Goal: Task Accomplishment & Management: Use online tool/utility

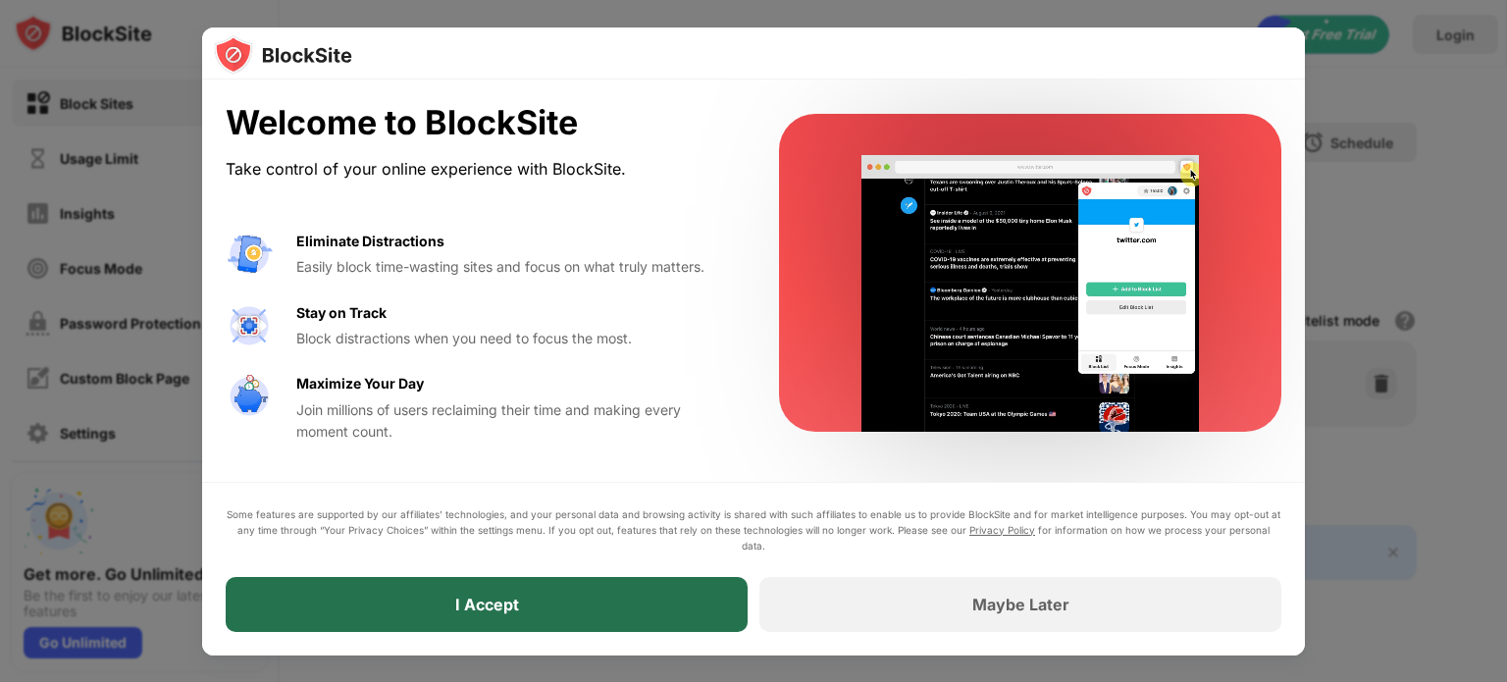
click at [563, 583] on div "I Accept" at bounding box center [487, 604] width 522 height 55
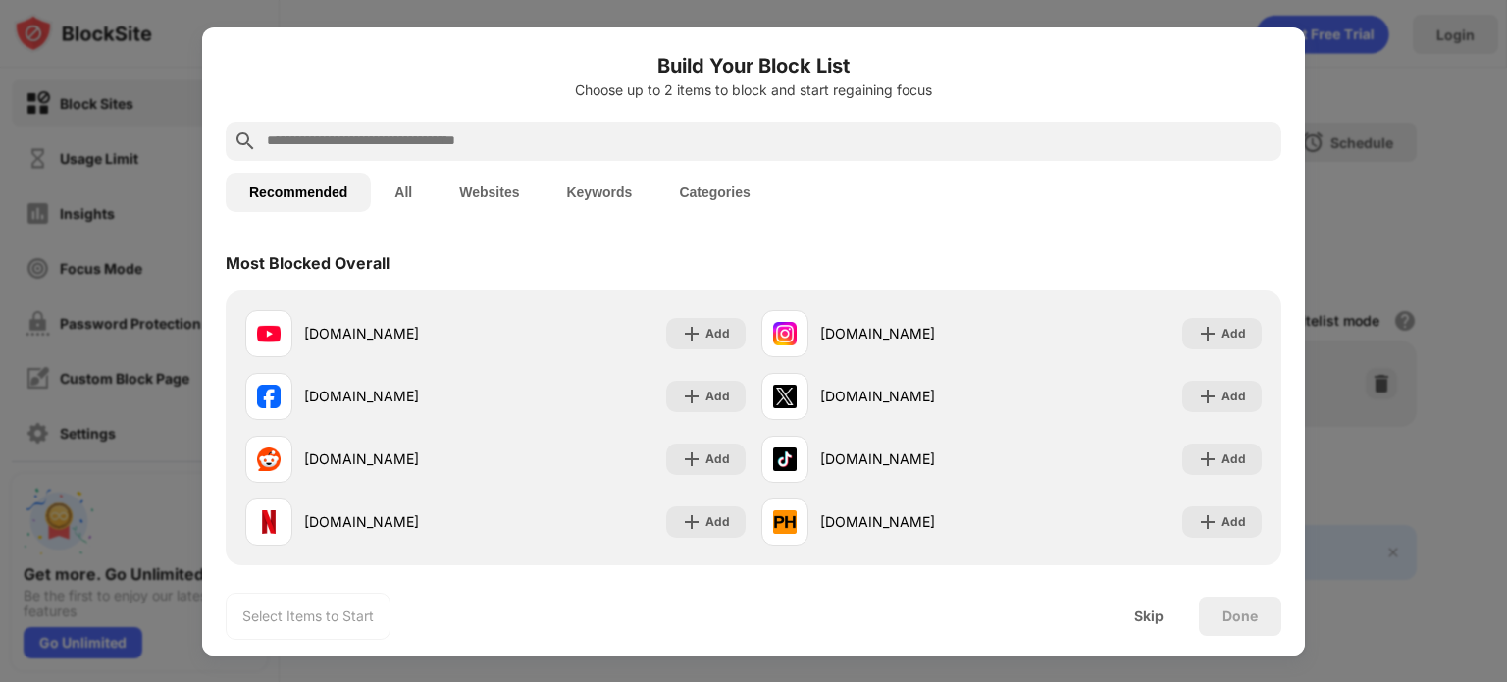
click at [596, 153] on div at bounding box center [753, 141] width 1055 height 39
click at [551, 142] on input "text" at bounding box center [769, 141] width 1008 height 24
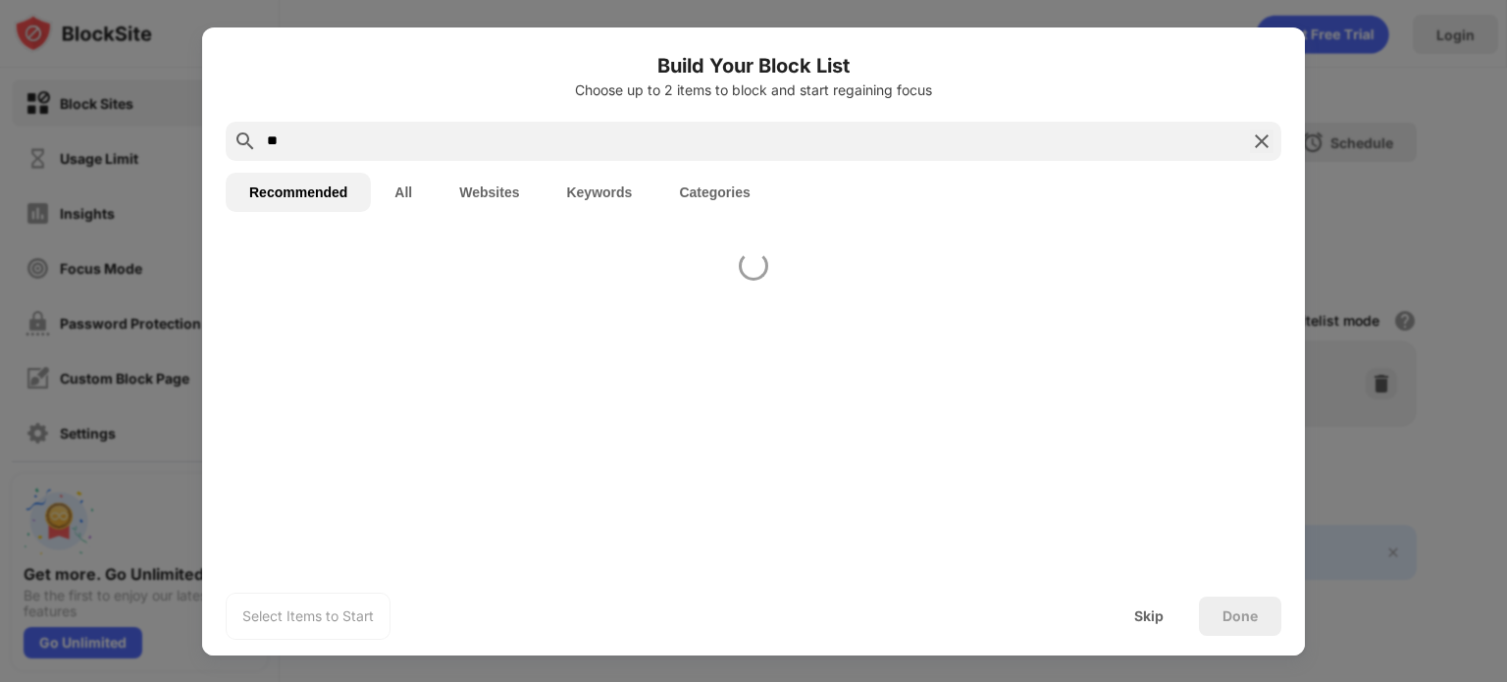
type input "*"
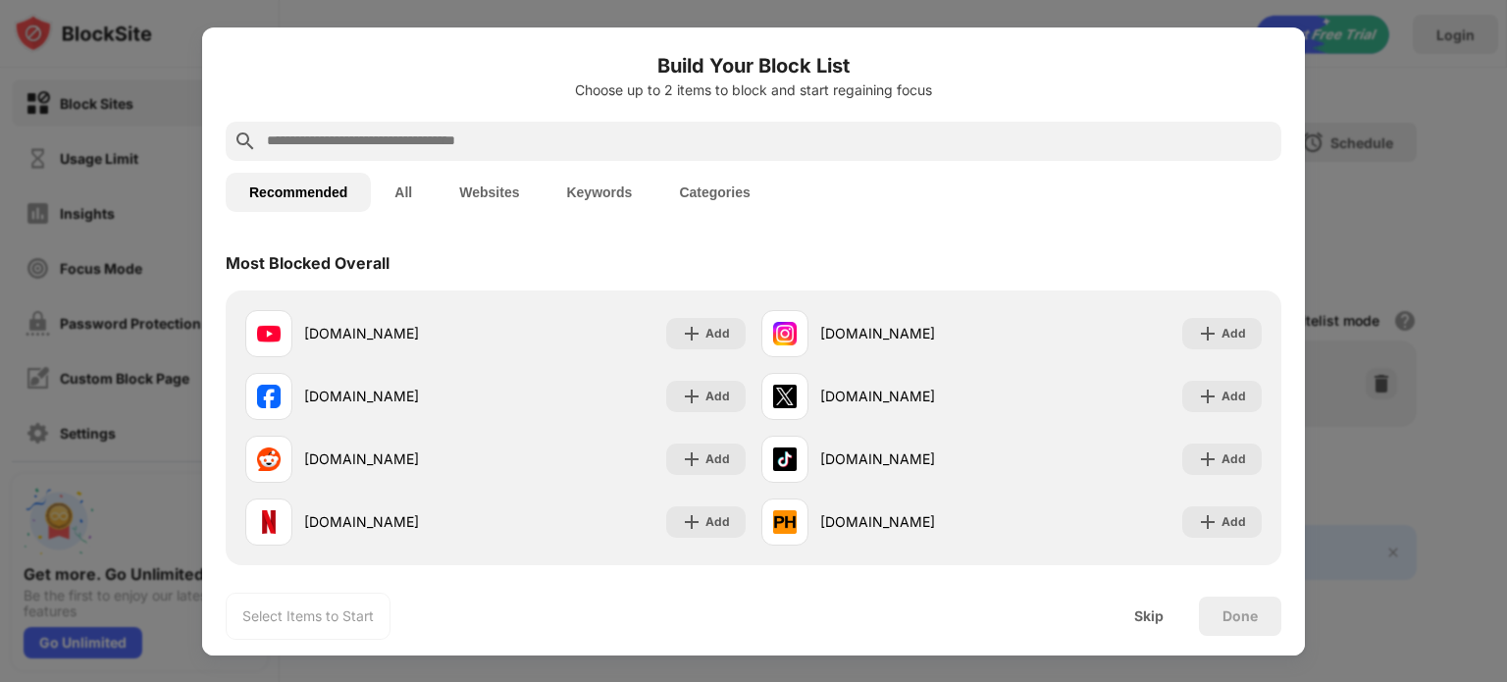
click at [377, 184] on button "All" at bounding box center [403, 192] width 65 height 39
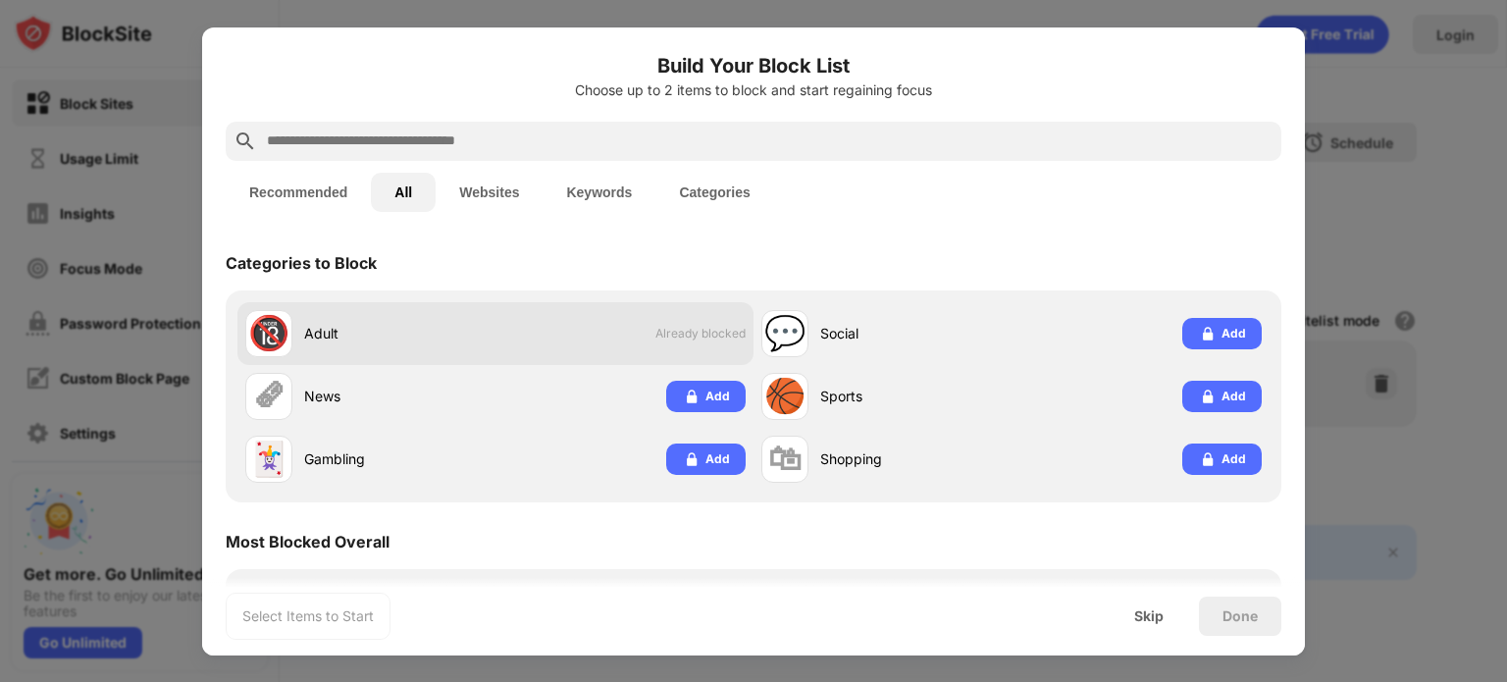
click at [620, 328] on div "🔞 Adult Already blocked" at bounding box center [495, 333] width 516 height 63
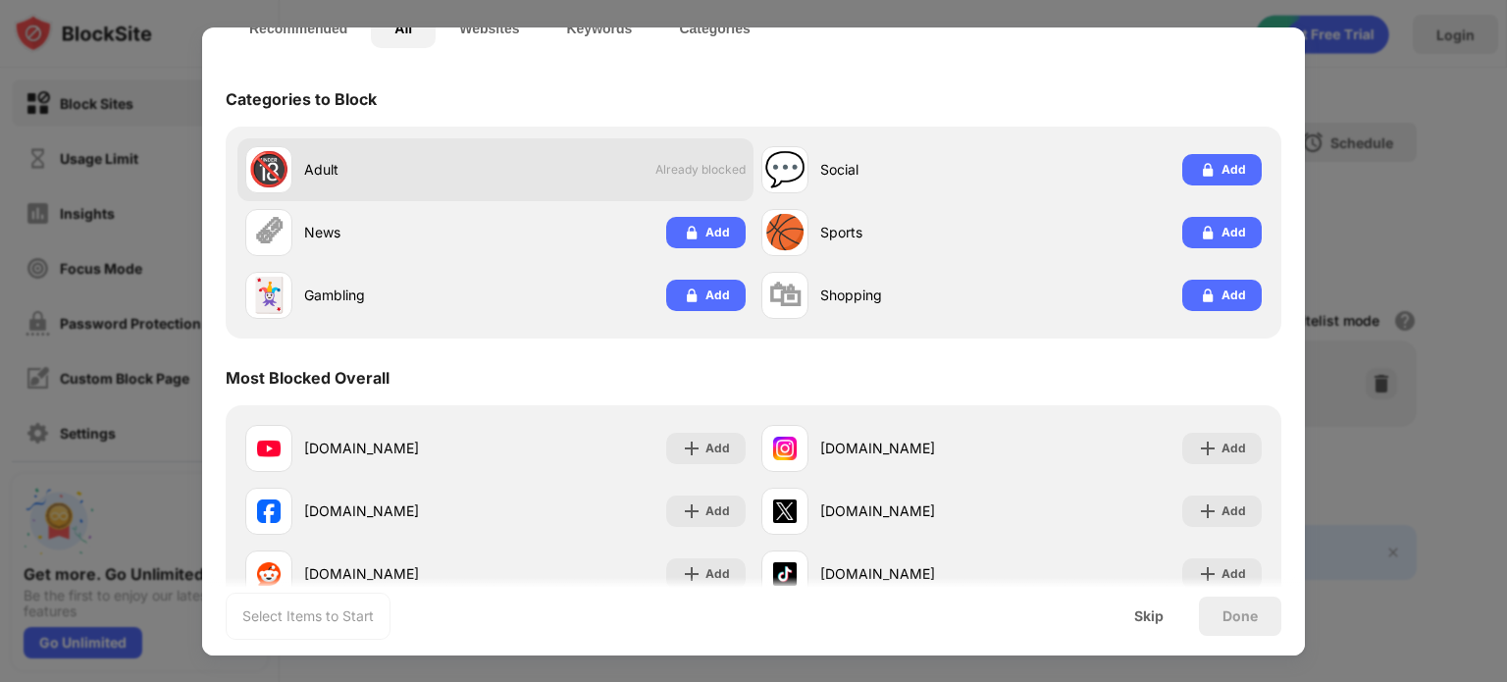
scroll to position [67, 0]
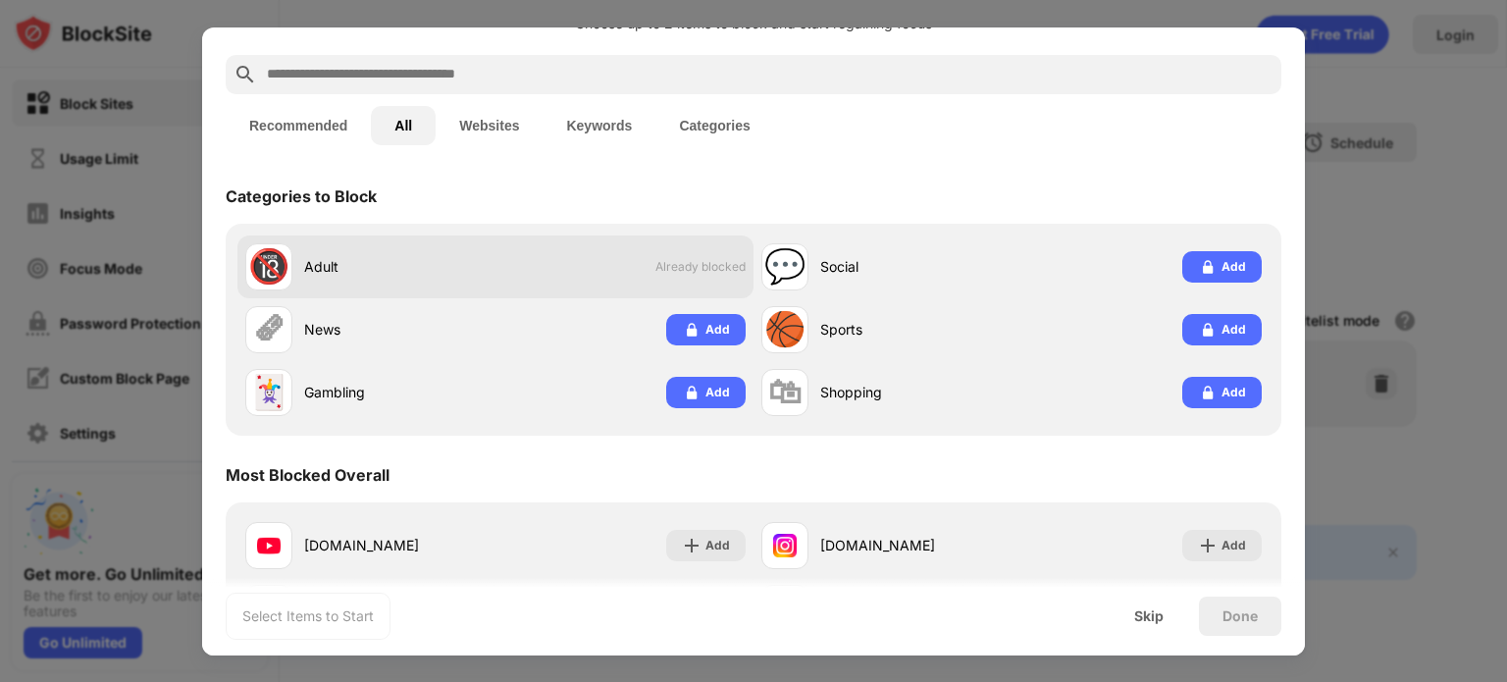
click at [502, 282] on div "🔞 Adult Already blocked" at bounding box center [495, 266] width 516 height 63
click at [263, 266] on div "🔞" at bounding box center [268, 266] width 41 height 40
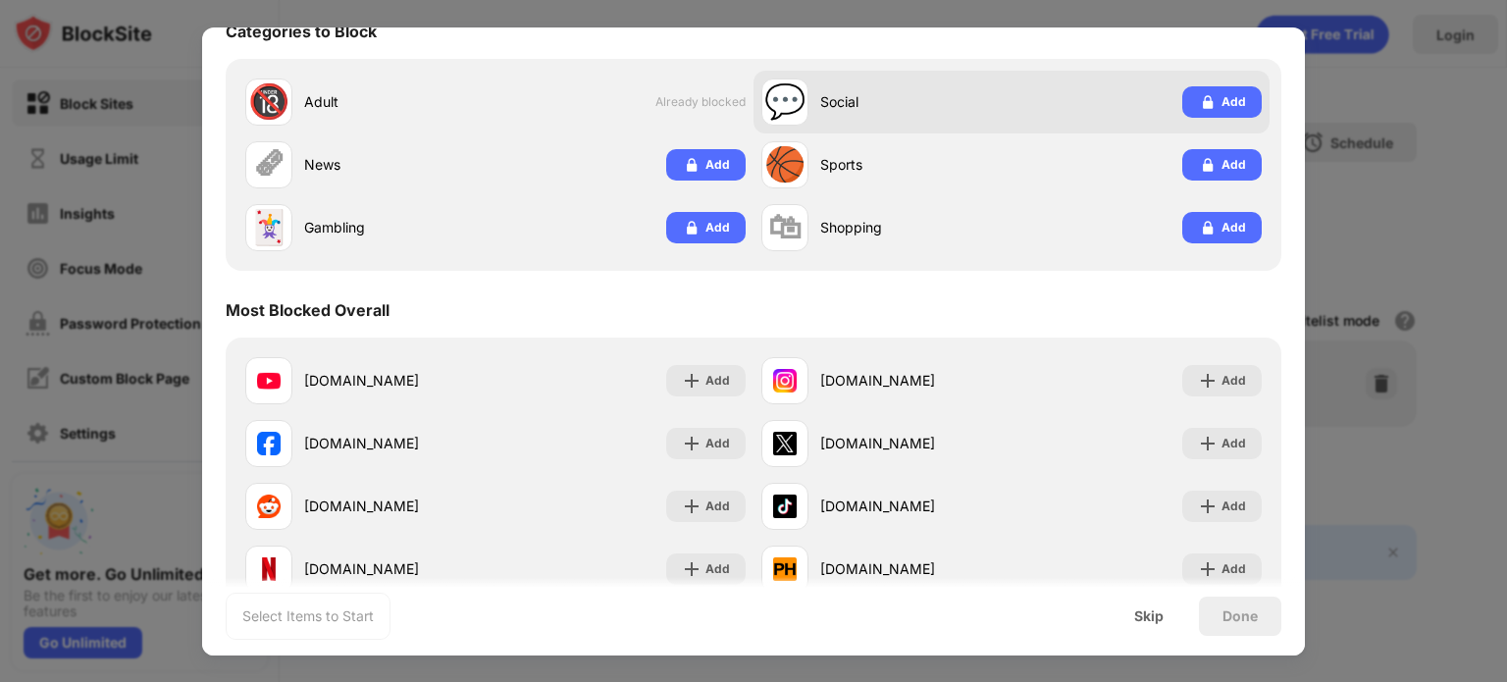
scroll to position [415, 0]
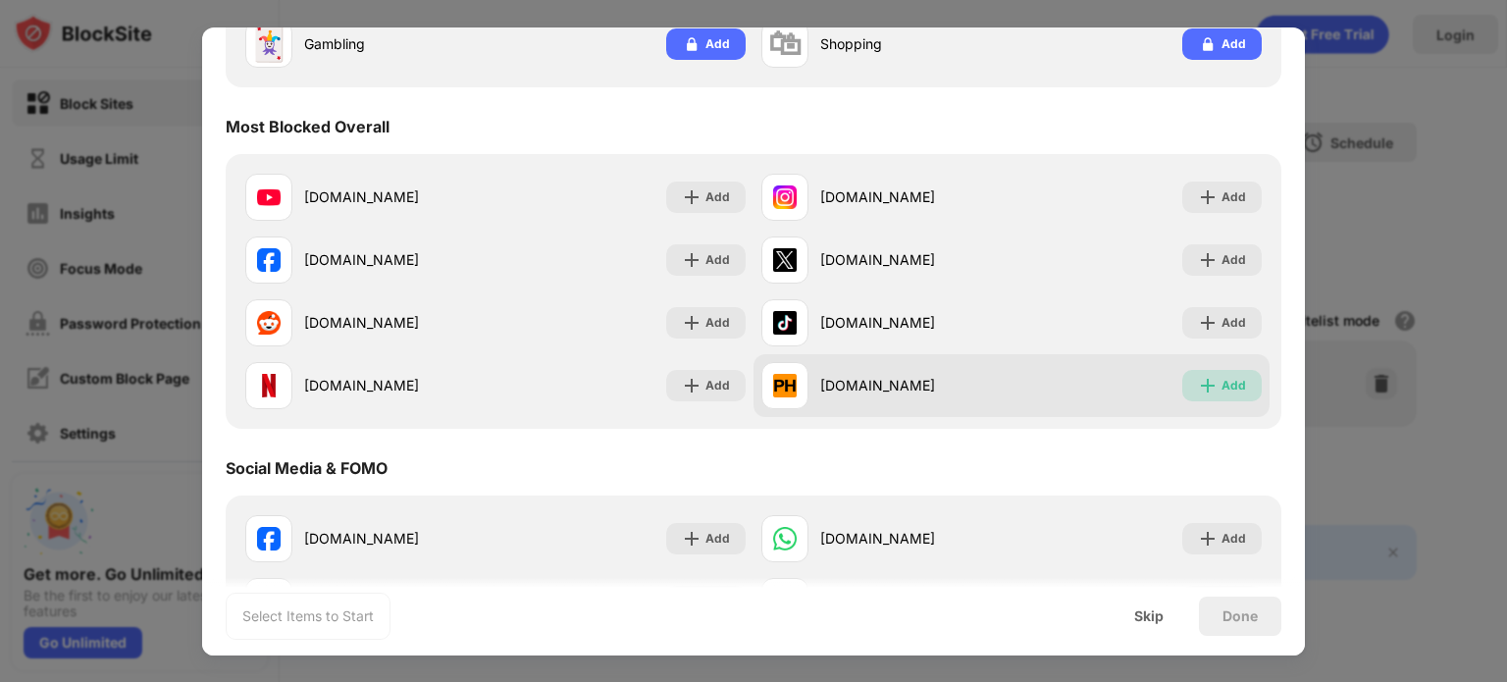
click at [1201, 383] on img at bounding box center [1208, 386] width 20 height 20
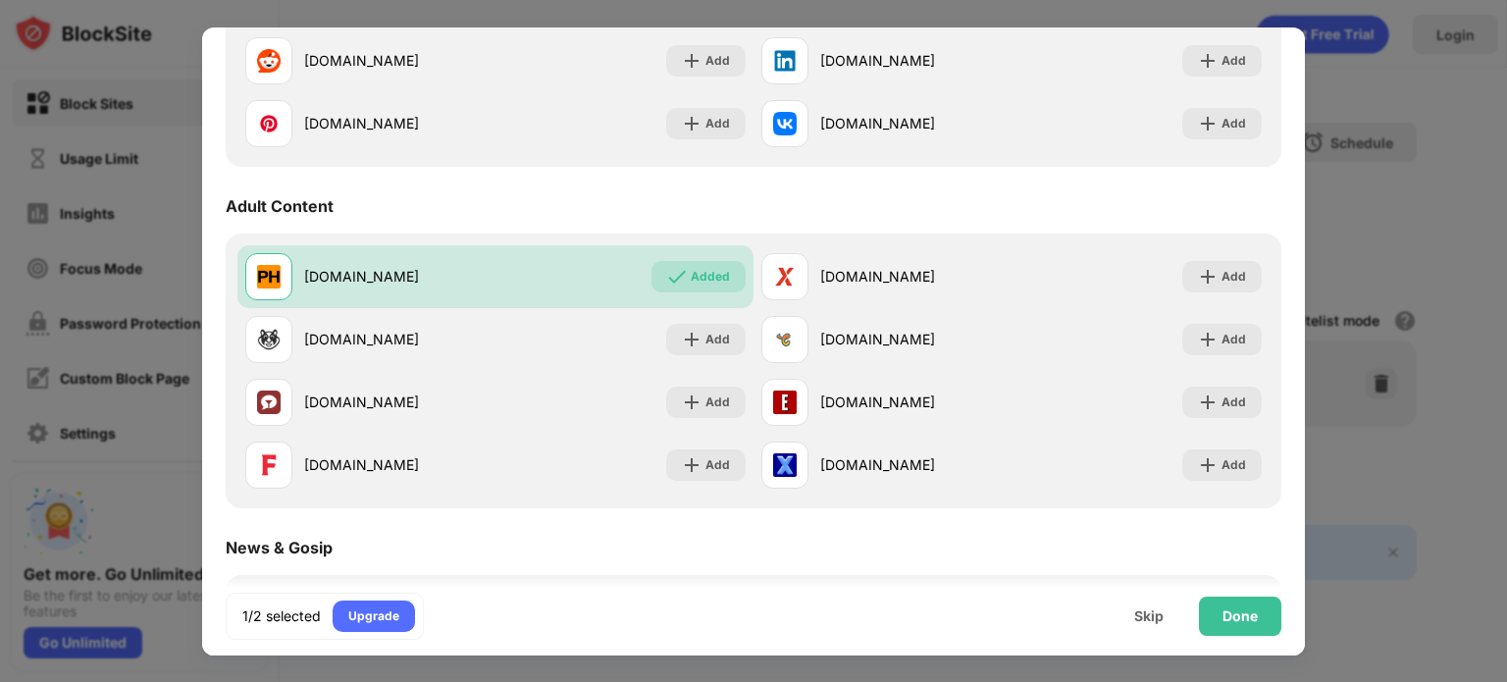
scroll to position [1019, 0]
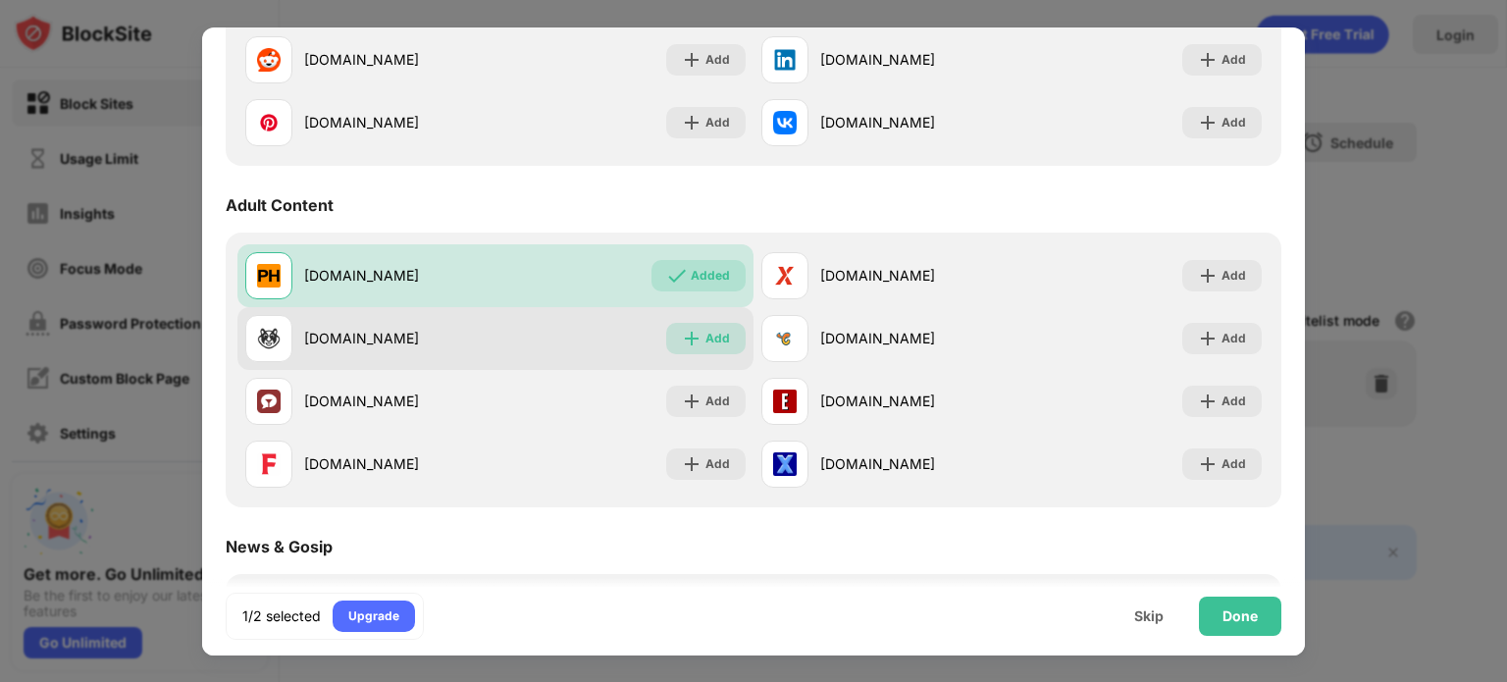
click at [715, 340] on div "Add" at bounding box center [717, 339] width 25 height 20
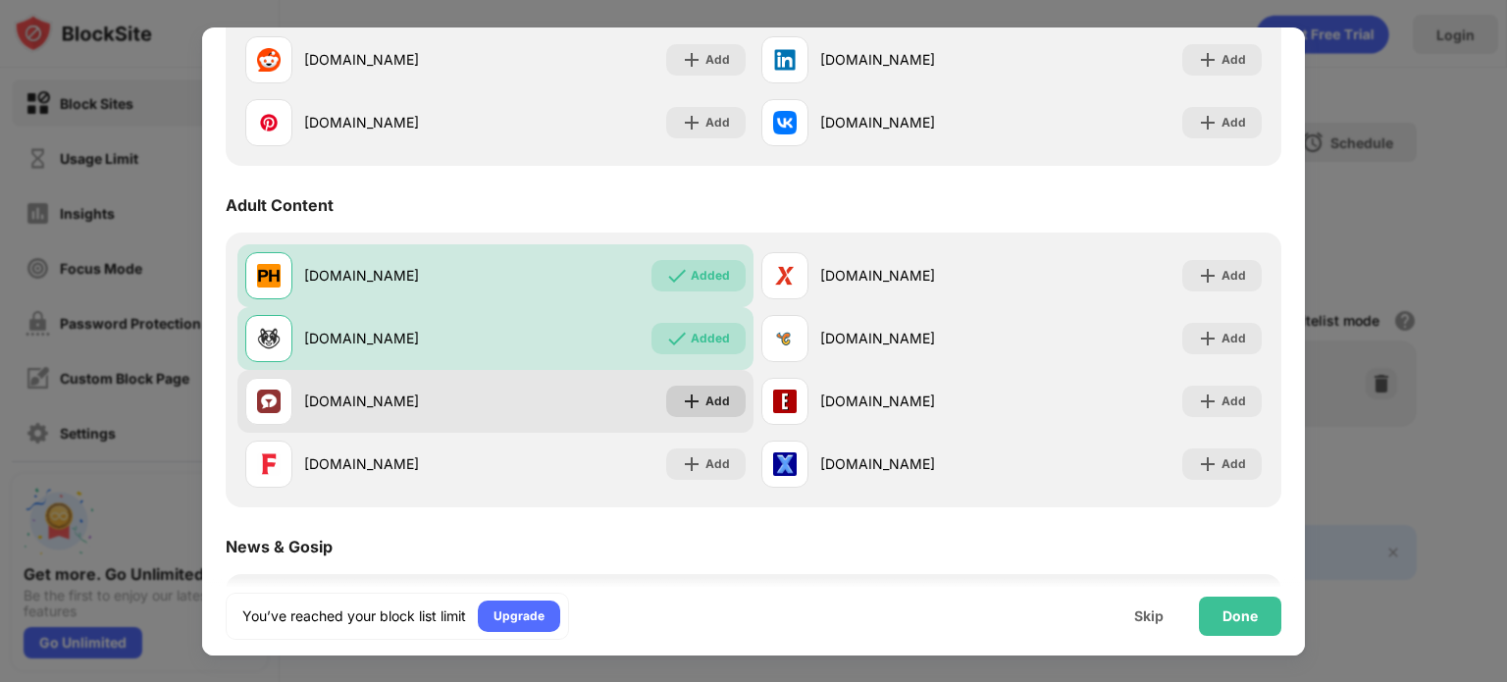
click at [706, 410] on div "Add" at bounding box center [717, 401] width 25 height 20
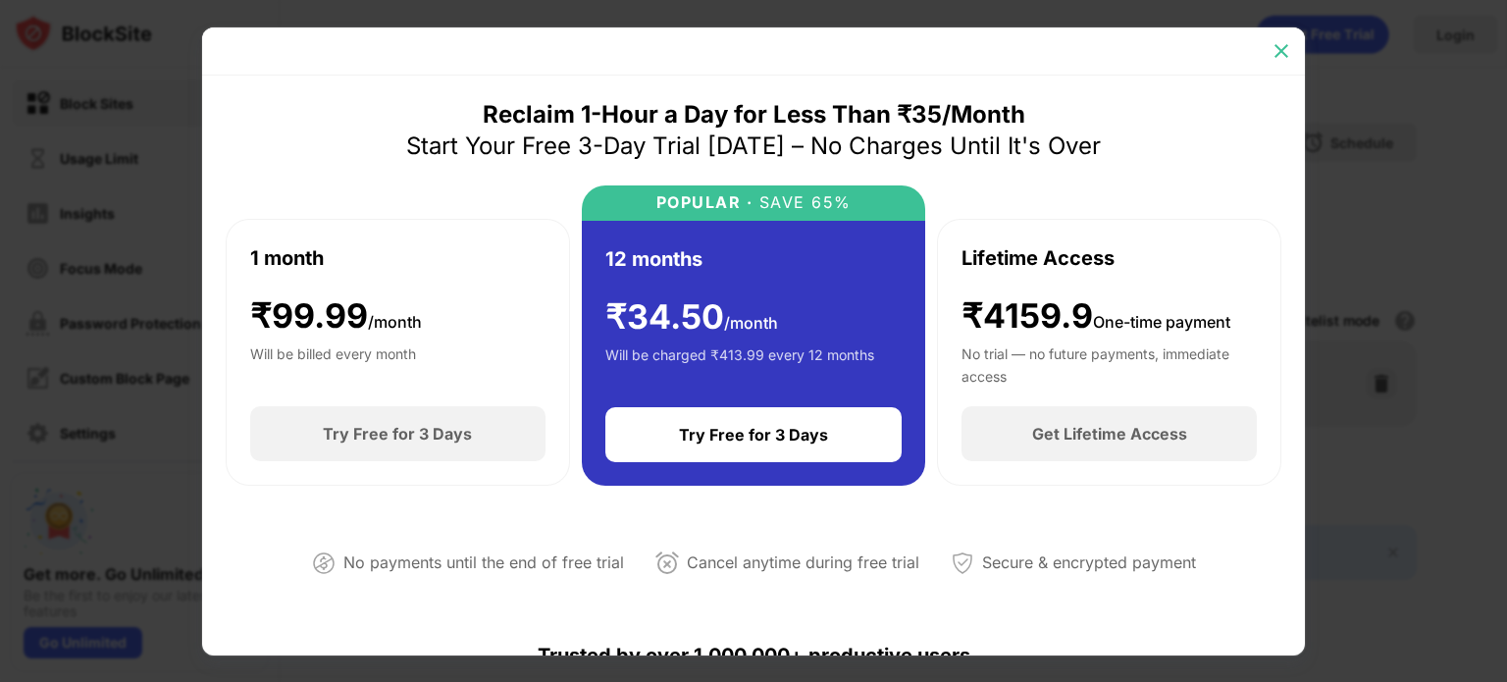
click at [1274, 39] on div at bounding box center [1280, 50] width 31 height 31
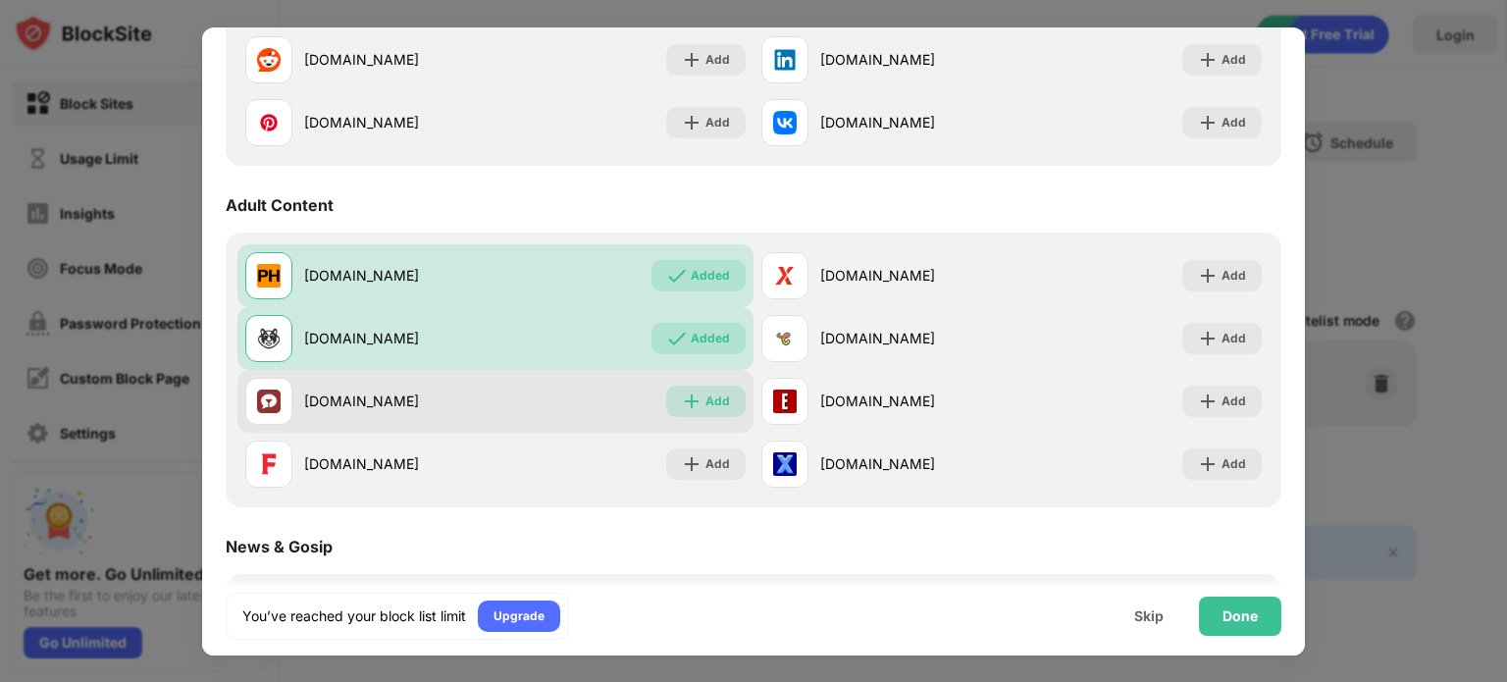
click at [683, 405] on img at bounding box center [692, 401] width 20 height 20
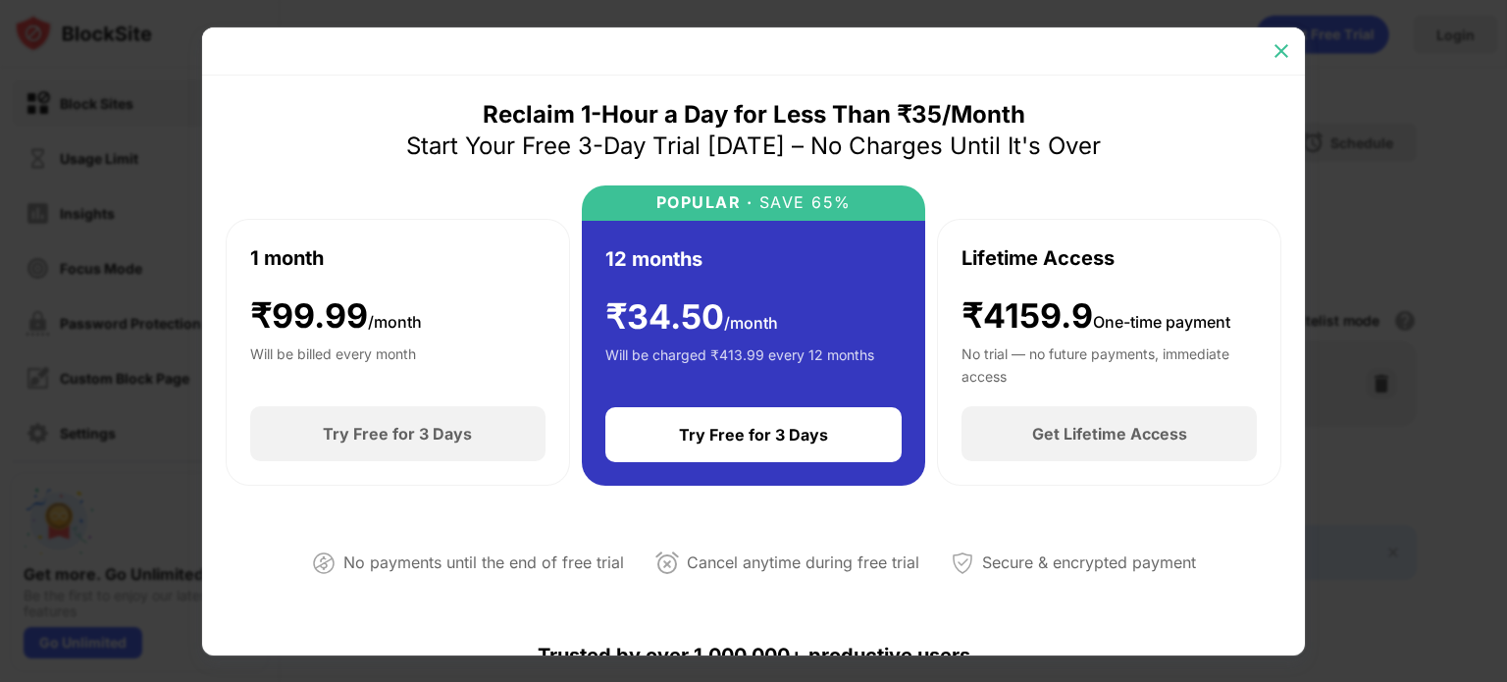
click at [1285, 49] on img at bounding box center [1281, 51] width 20 height 20
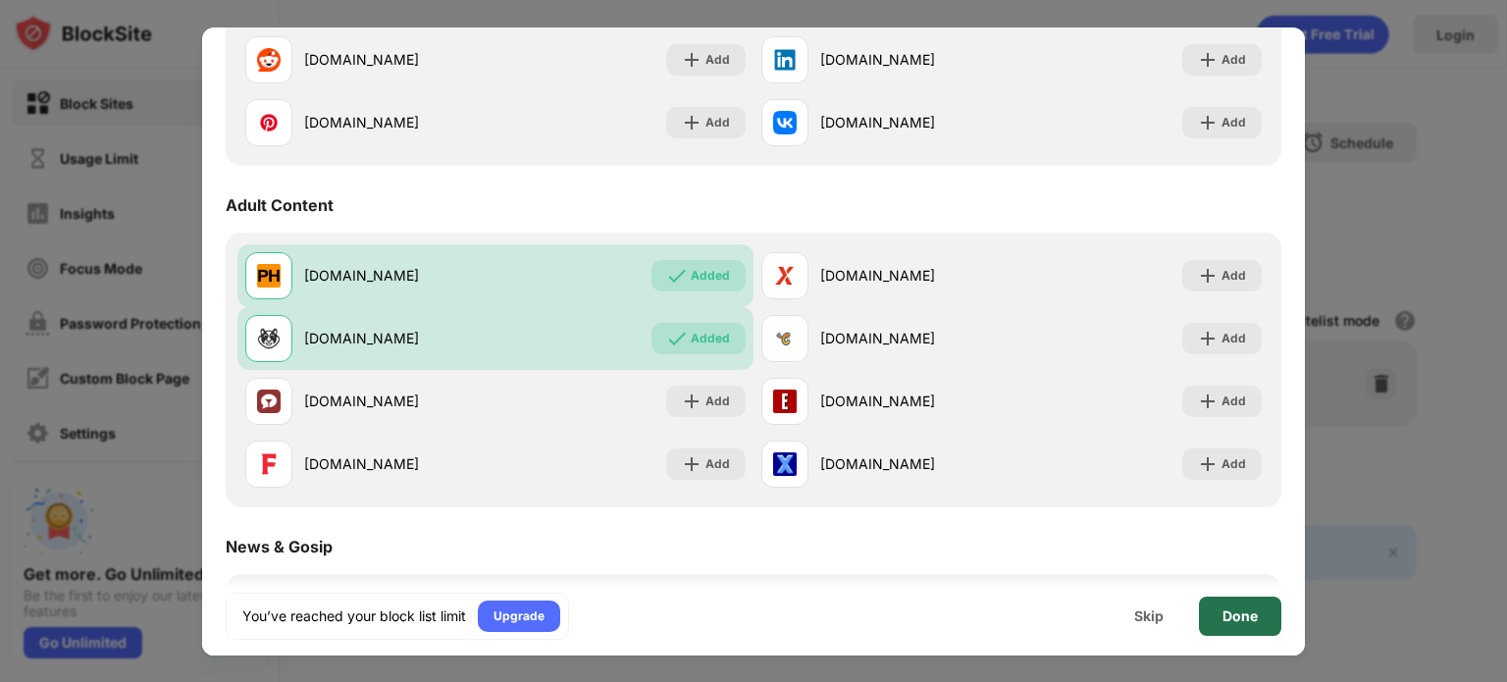
click at [1208, 608] on div "Done" at bounding box center [1240, 615] width 82 height 39
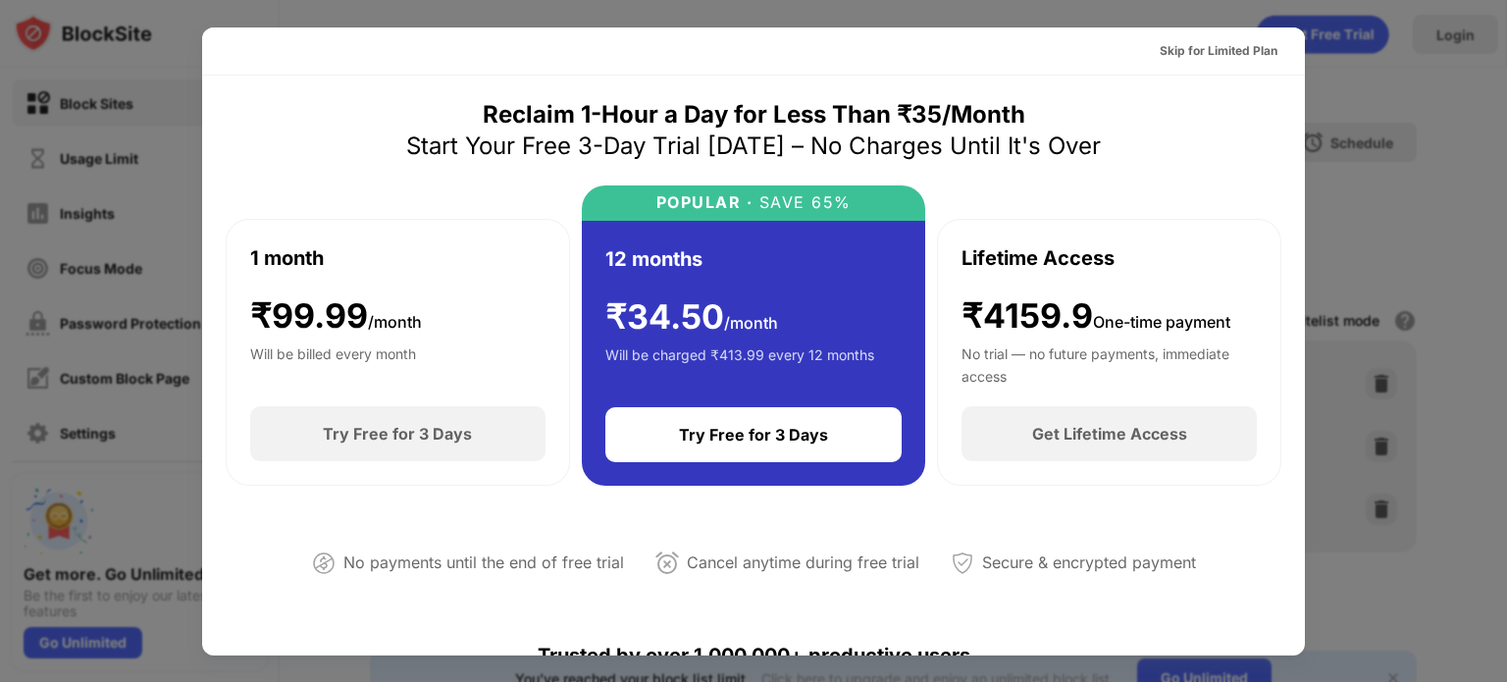
click at [1446, 170] on div at bounding box center [753, 341] width 1507 height 682
drag, startPoint x: 208, startPoint y: 74, endPoint x: 712, endPoint y: 250, distance: 534.2
click at [1175, 44] on div "Skip for Limited Plan" at bounding box center [1218, 51] width 118 height 20
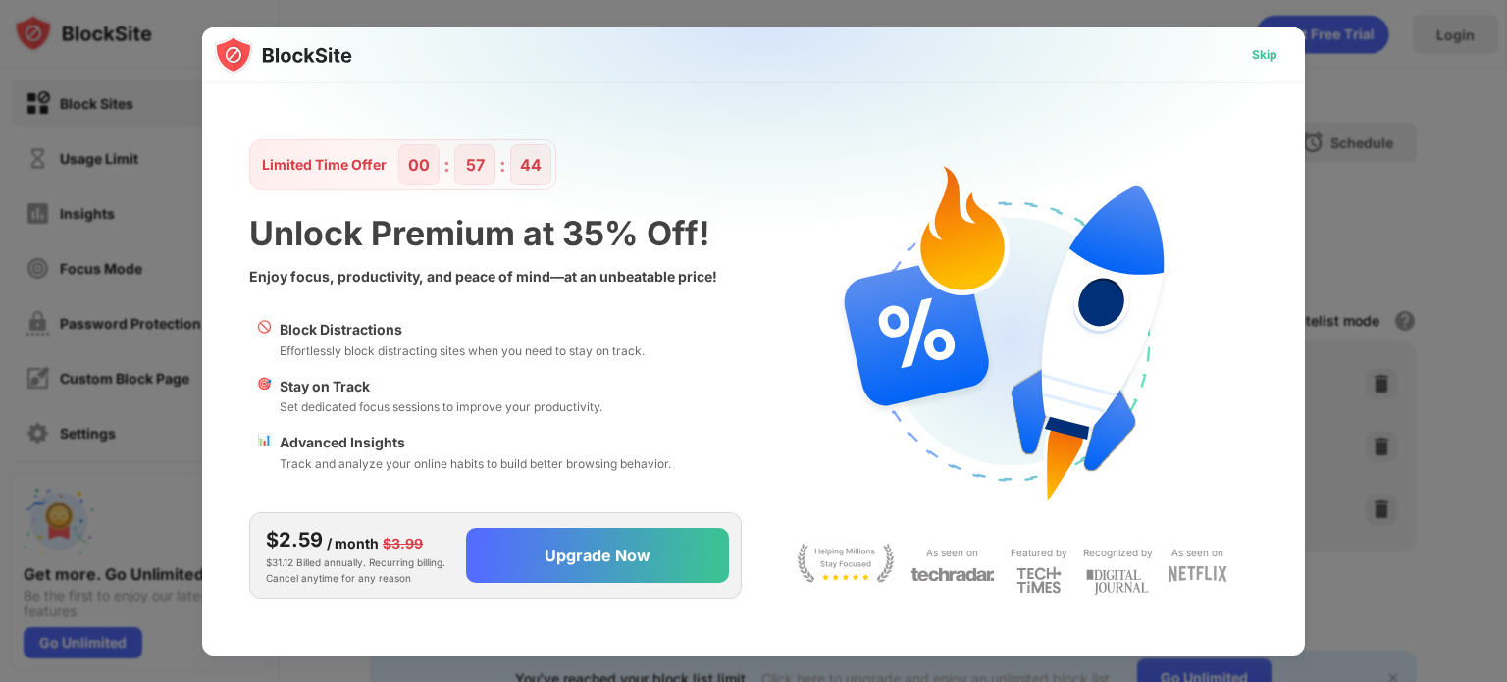
click at [1250, 65] on div "Skip" at bounding box center [1264, 54] width 57 height 31
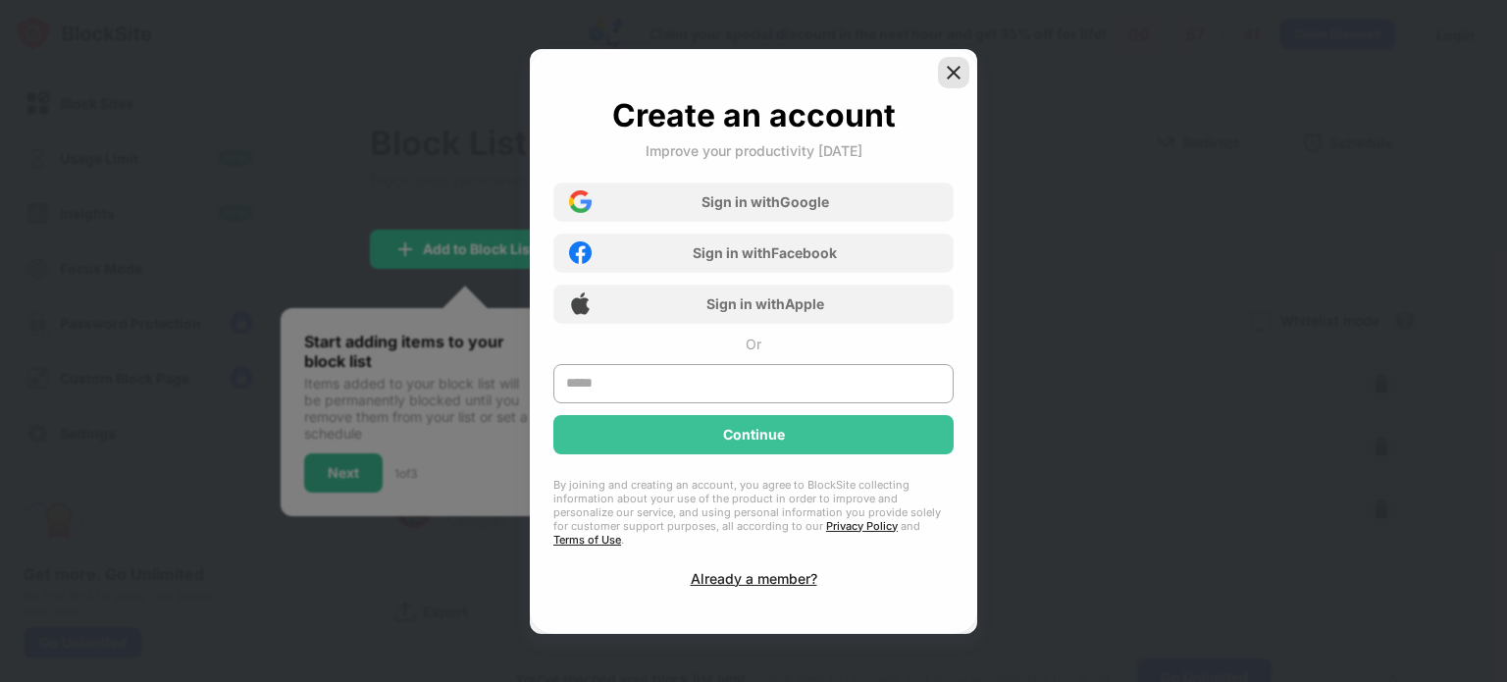
click at [949, 77] on img at bounding box center [954, 73] width 20 height 20
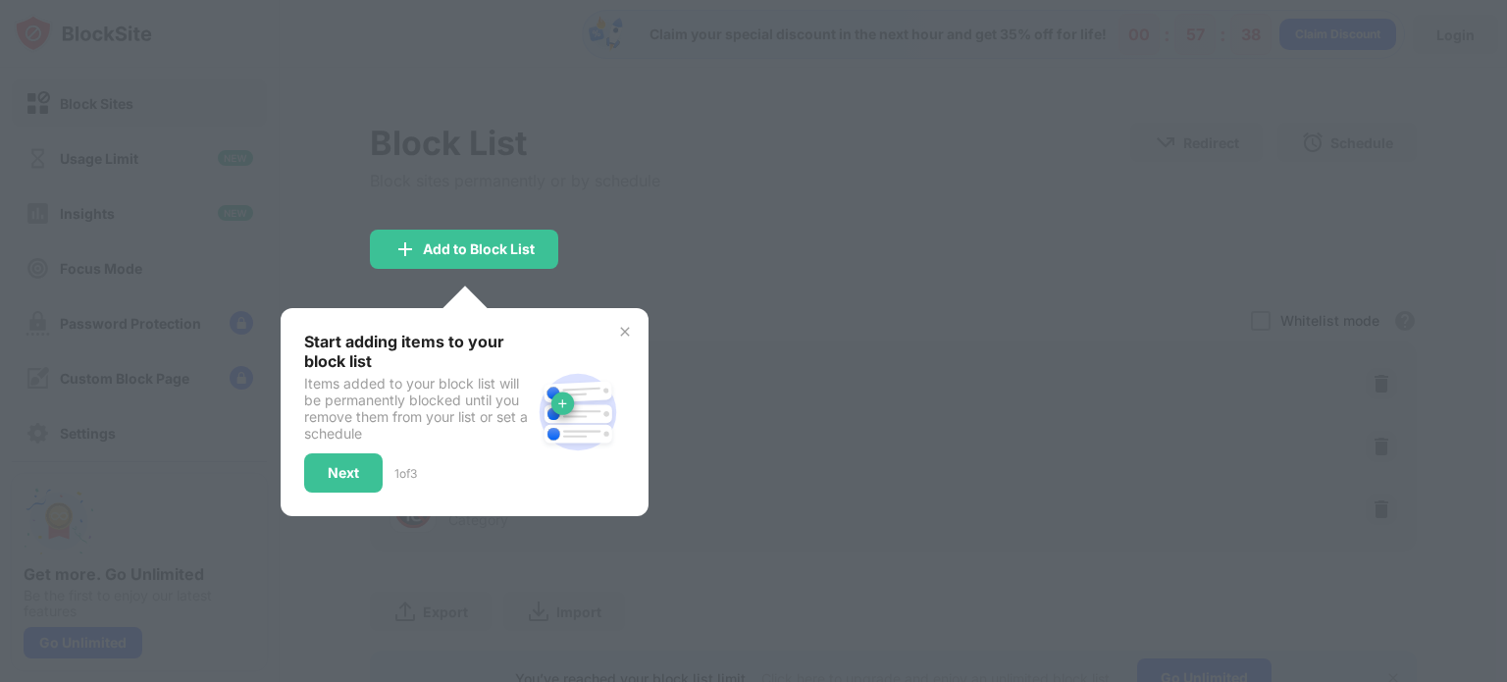
click at [628, 328] on img at bounding box center [625, 332] width 16 height 16
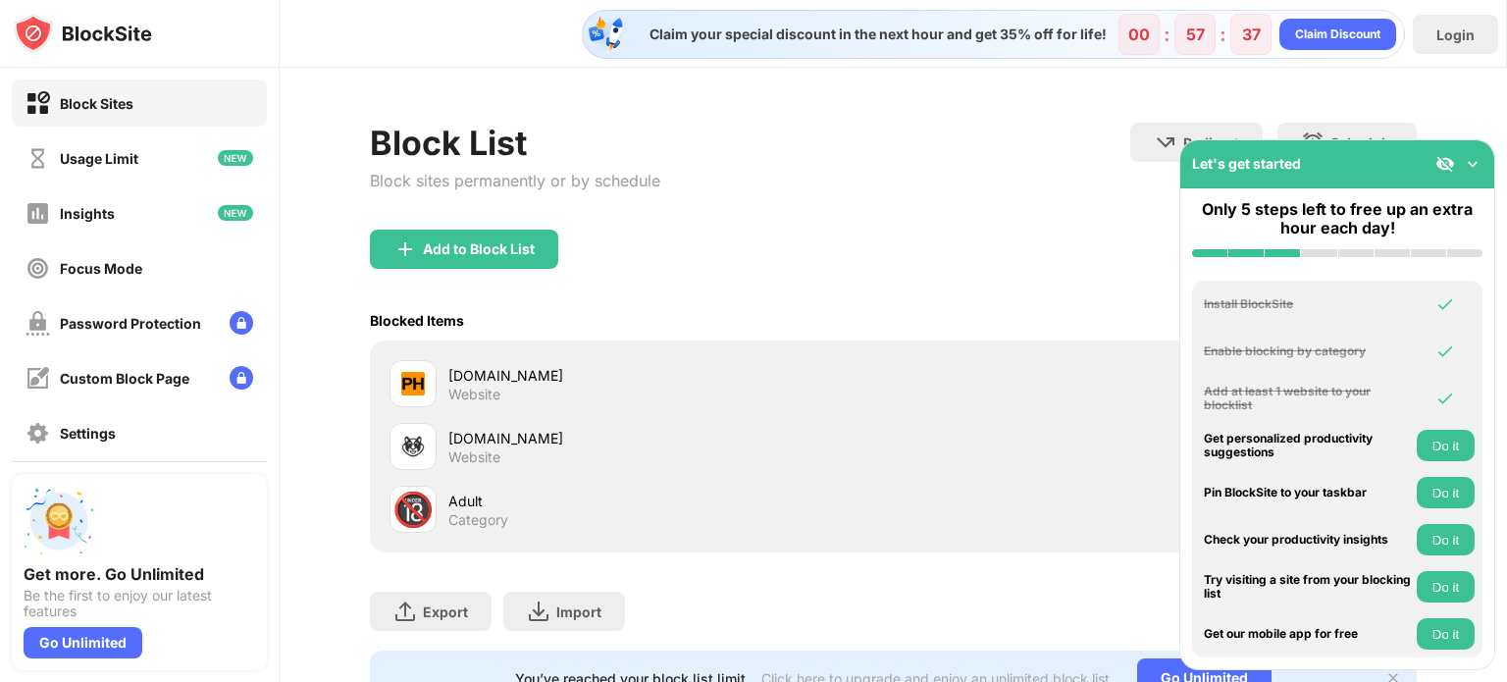
scroll to position [91, 0]
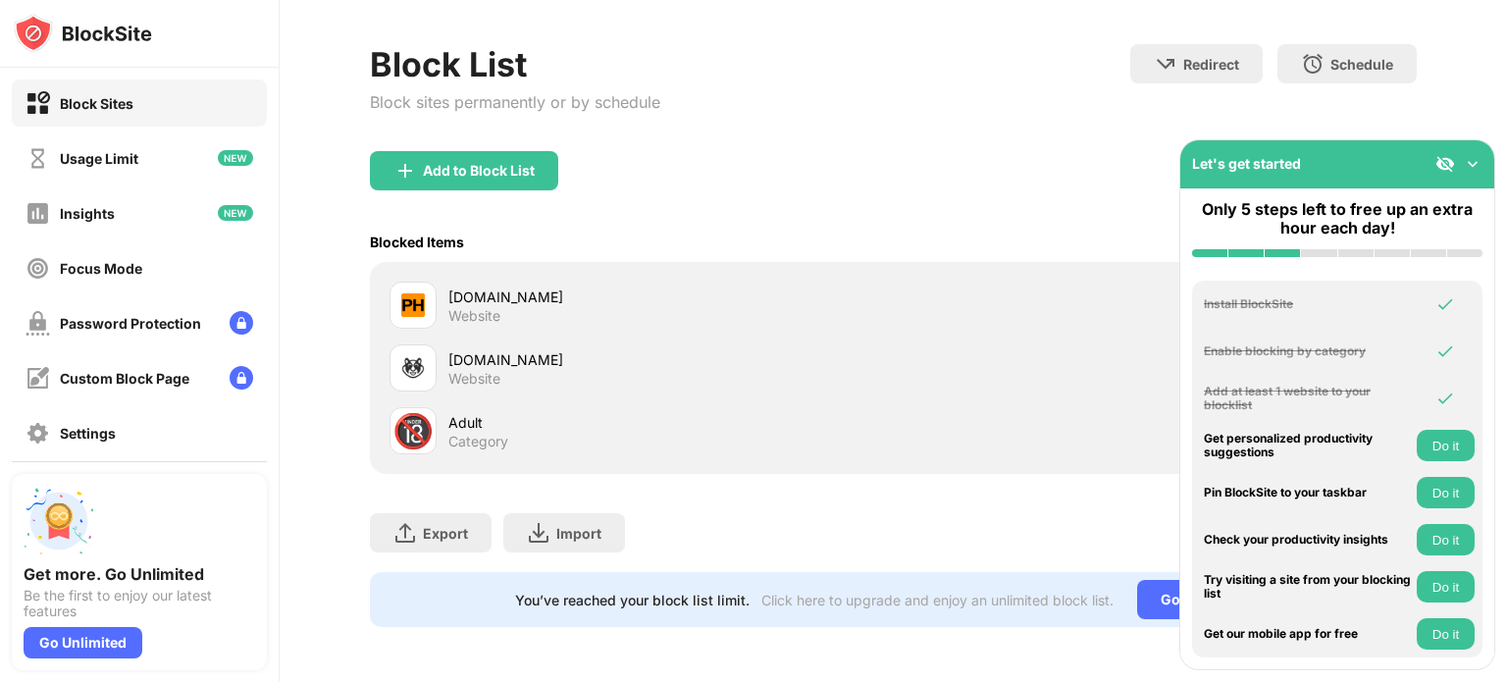
click at [1470, 167] on img at bounding box center [1472, 164] width 20 height 20
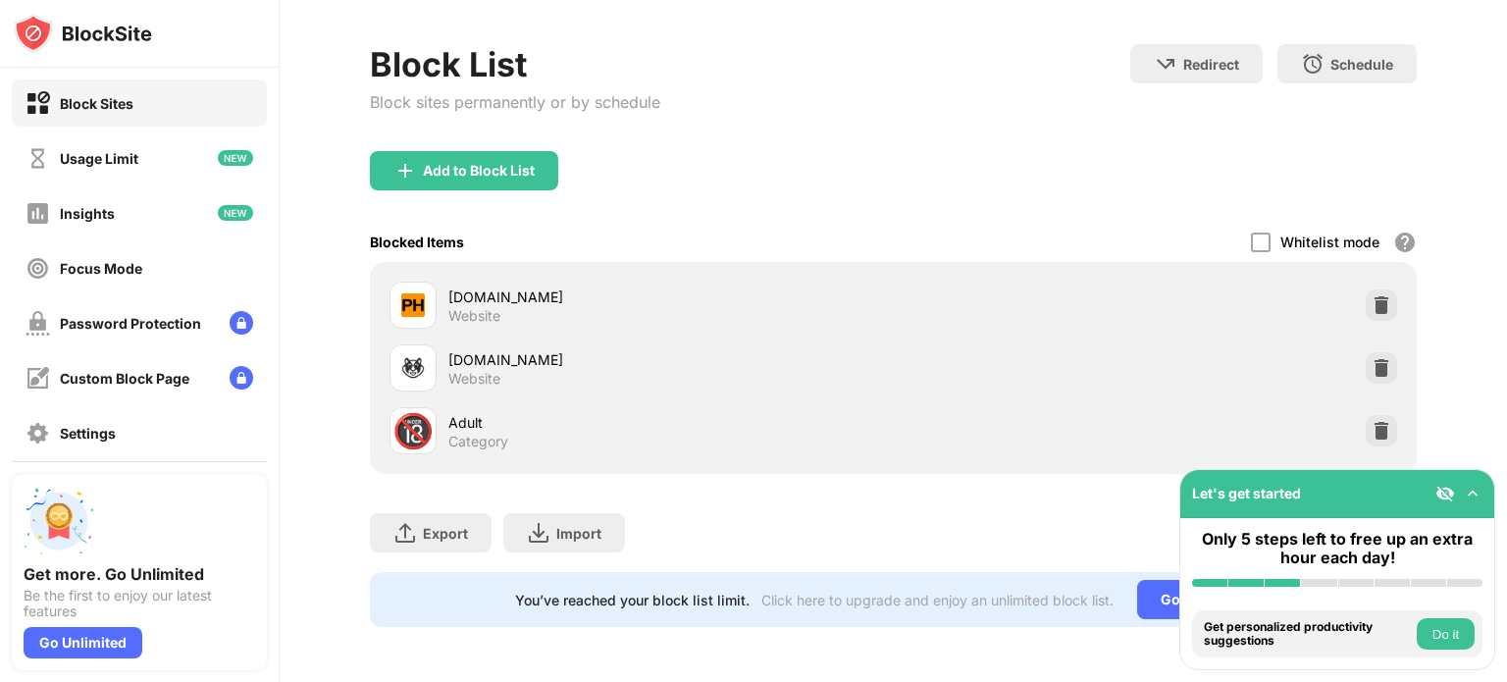
scroll to position [79, 0]
